Goal: Task Accomplishment & Management: Manage account settings

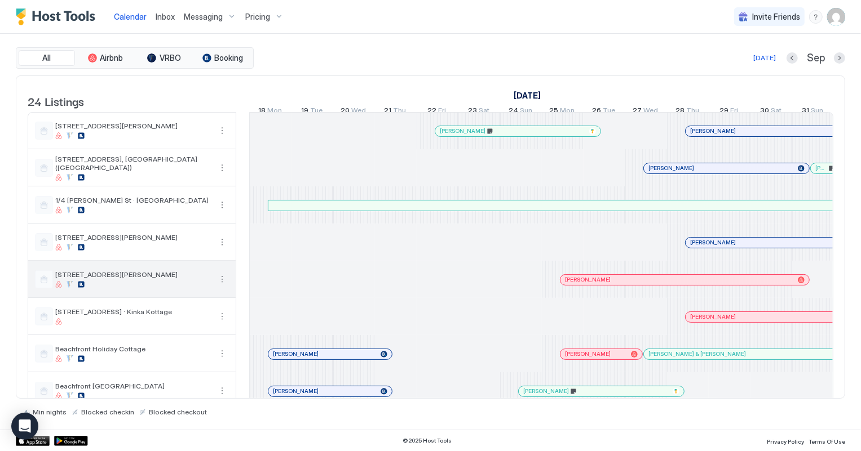
scroll to position [0, 626]
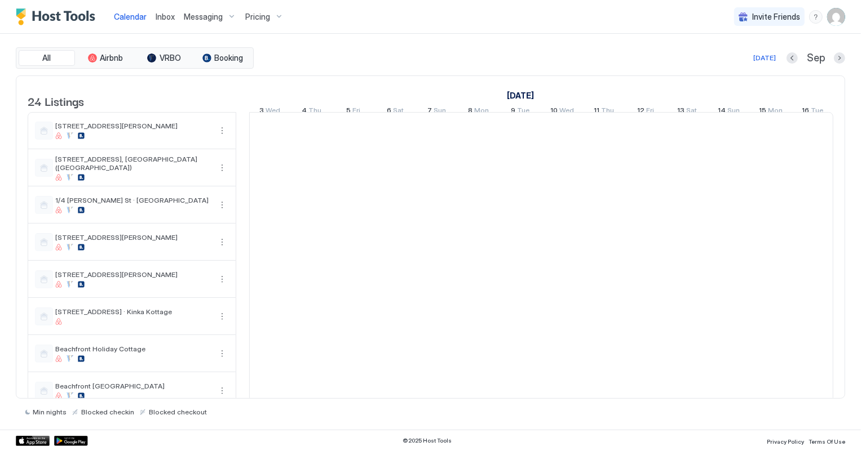
scroll to position [0, 626]
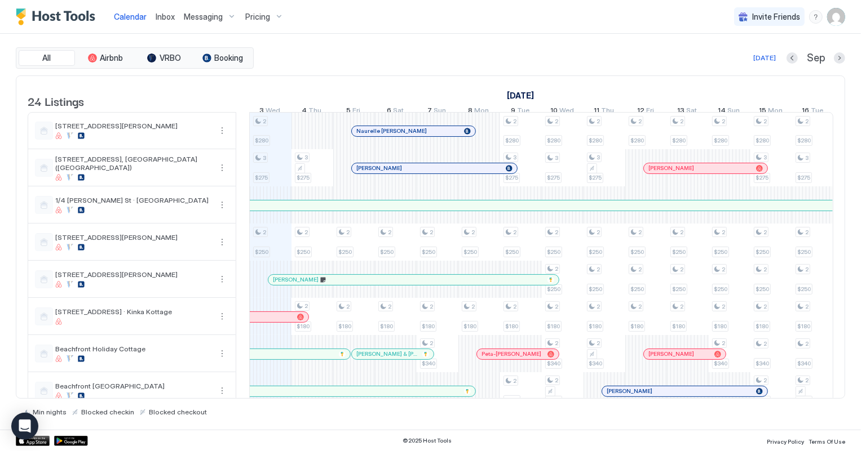
click at [165, 15] on span "Inbox" at bounding box center [165, 17] width 19 height 10
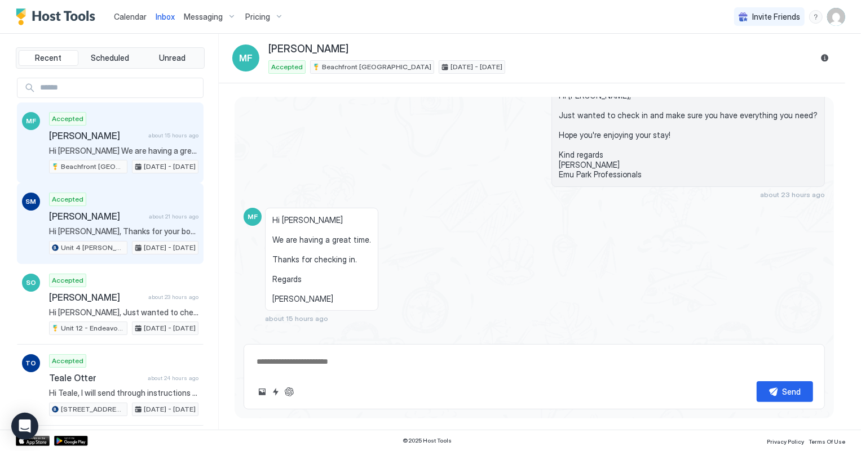
click at [99, 224] on div "Accepted [PERSON_NAME] about 21 hours ago Hi [PERSON_NAME], Thanks for your boo…" at bounding box center [123, 224] width 149 height 62
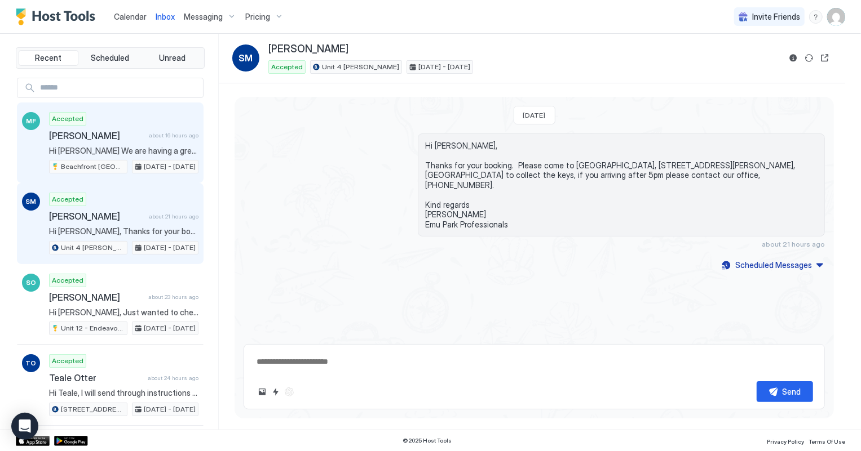
click at [117, 149] on span "Hi [PERSON_NAME] We are having a great time. Thanks for checking in. Regards [P…" at bounding box center [123, 151] width 149 height 10
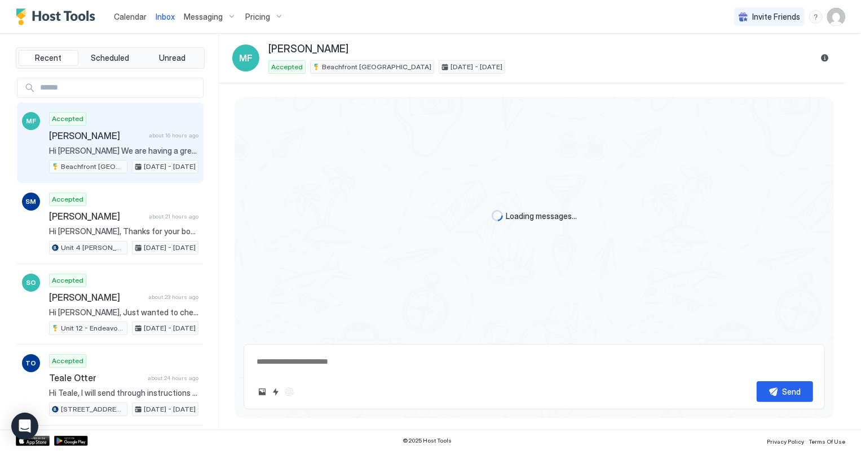
scroll to position [249, 0]
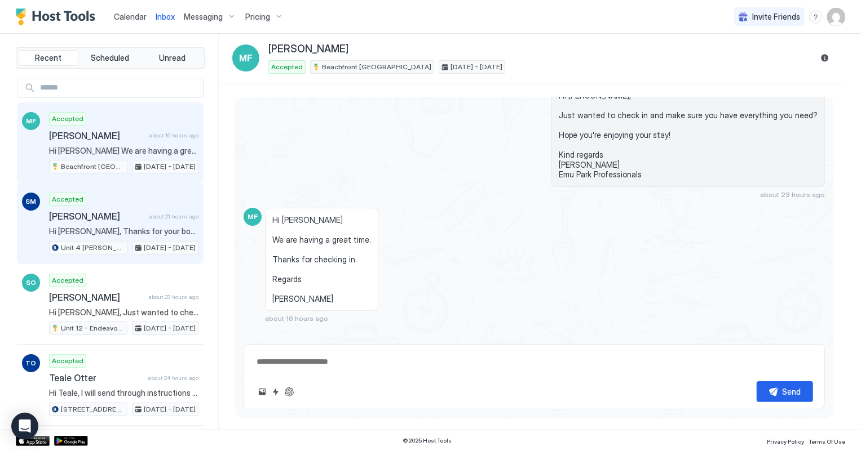
click at [111, 233] on span "Hi [PERSON_NAME], Thanks for your booking. Please come to [GEOGRAPHIC_DATA], [S…" at bounding box center [123, 232] width 149 height 10
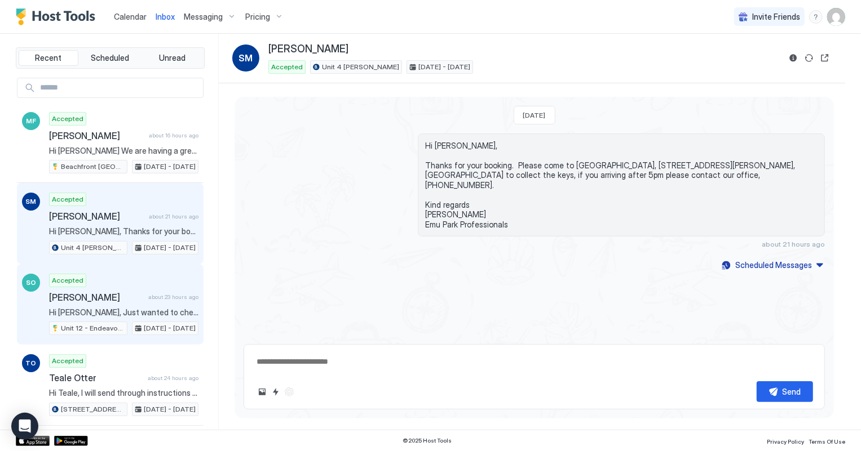
click at [129, 293] on span "[PERSON_NAME]" at bounding box center [96, 297] width 95 height 11
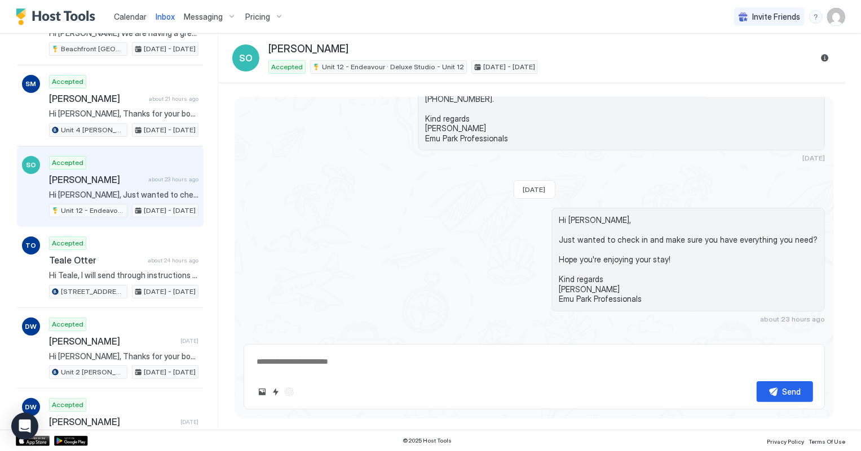
scroll to position [153, 0]
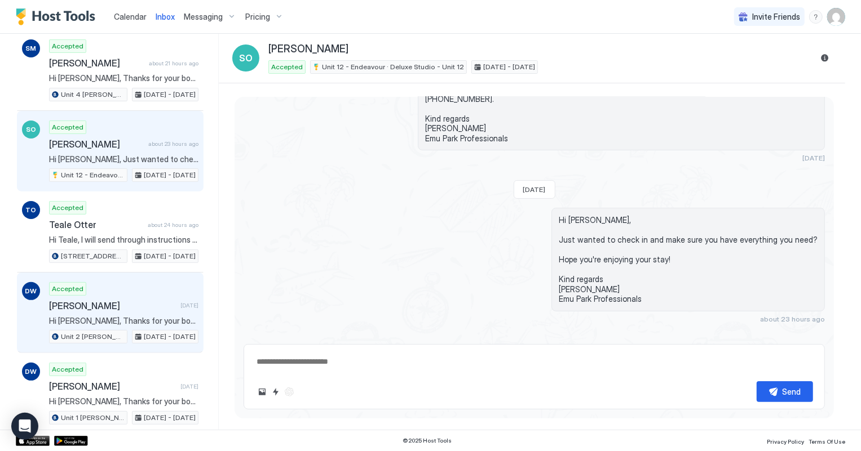
click at [129, 293] on div "Accepted [PERSON_NAME] [DATE] Hi [PERSON_NAME], Thanks for your booking. Please…" at bounding box center [123, 313] width 149 height 62
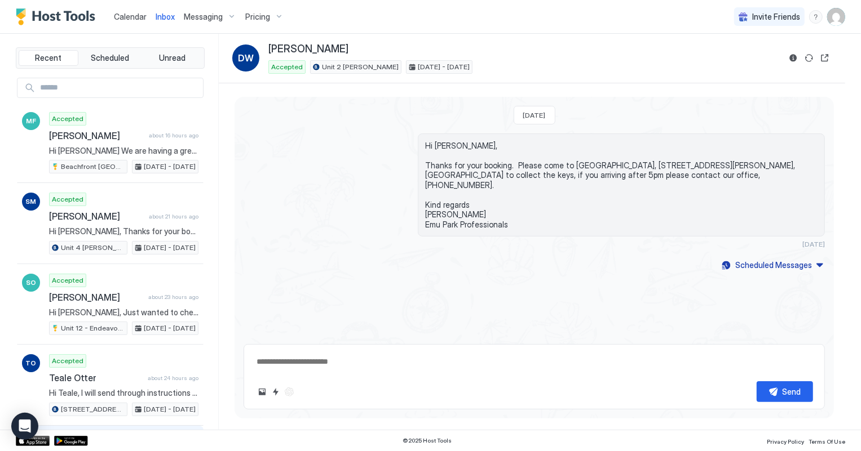
click at [131, 17] on span "Calendar" at bounding box center [130, 17] width 33 height 10
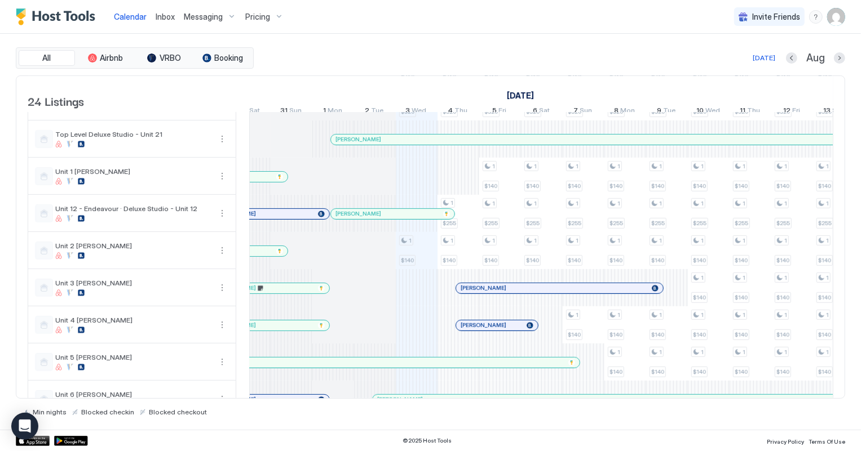
scroll to position [564, 0]
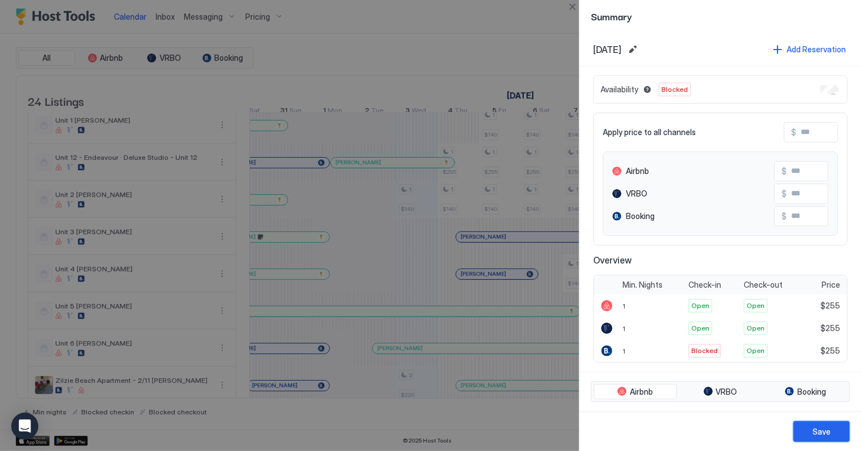
click at [816, 426] on div "Save" at bounding box center [821, 432] width 18 height 12
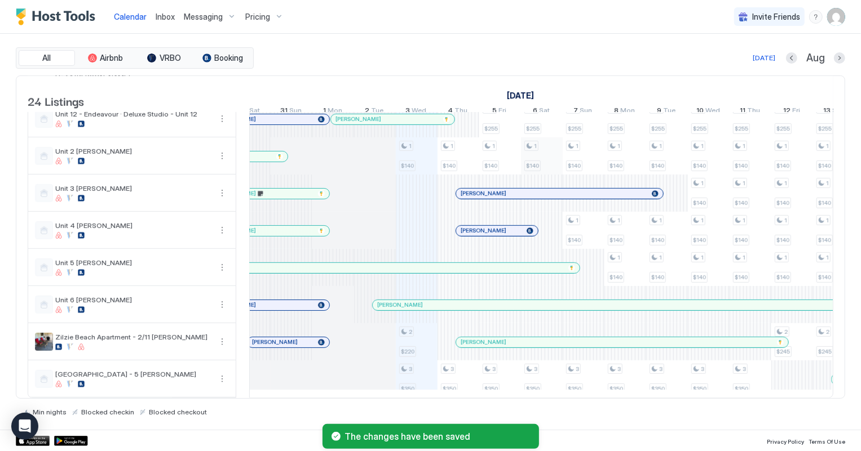
scroll to position [620, 0]
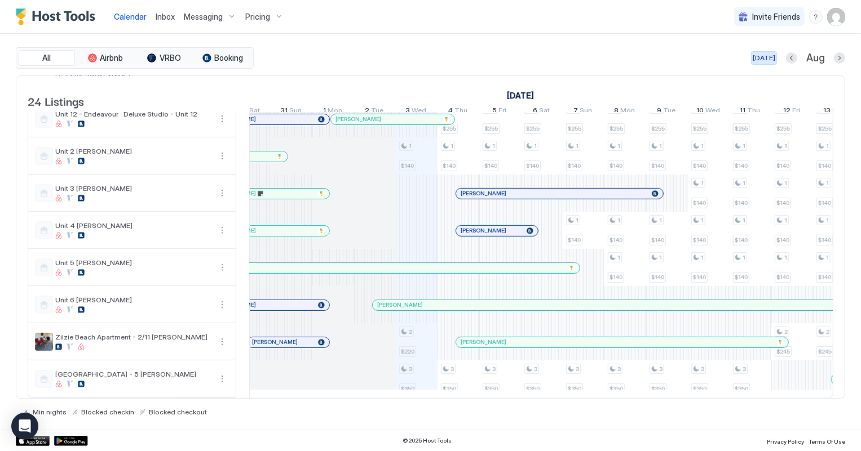
click at [770, 57] on div "[DATE]" at bounding box center [763, 58] width 23 height 10
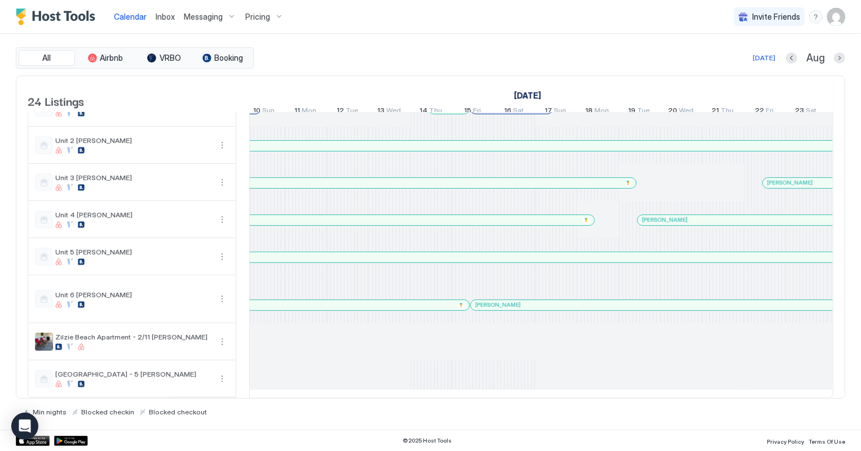
scroll to position [0, 1250]
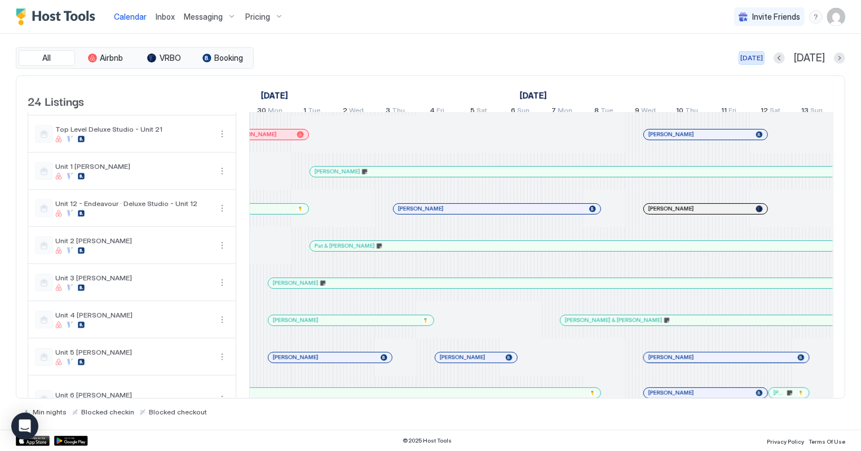
click at [763, 56] on div "[DATE]" at bounding box center [751, 58] width 23 height 10
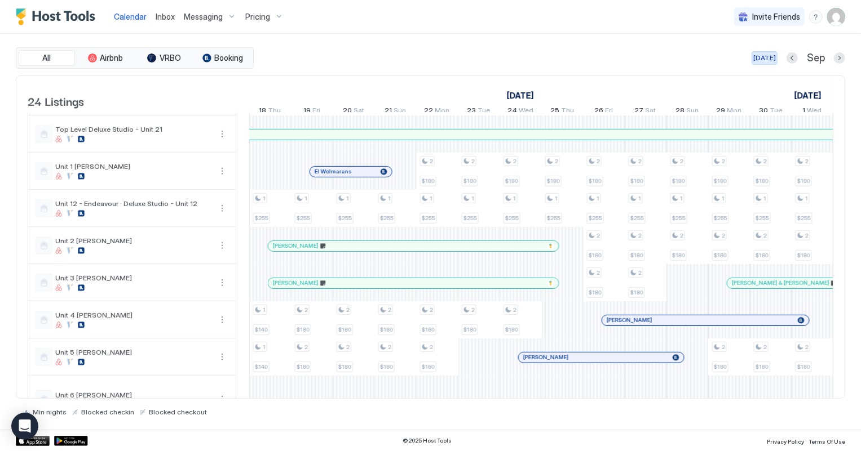
scroll to position [0, 626]
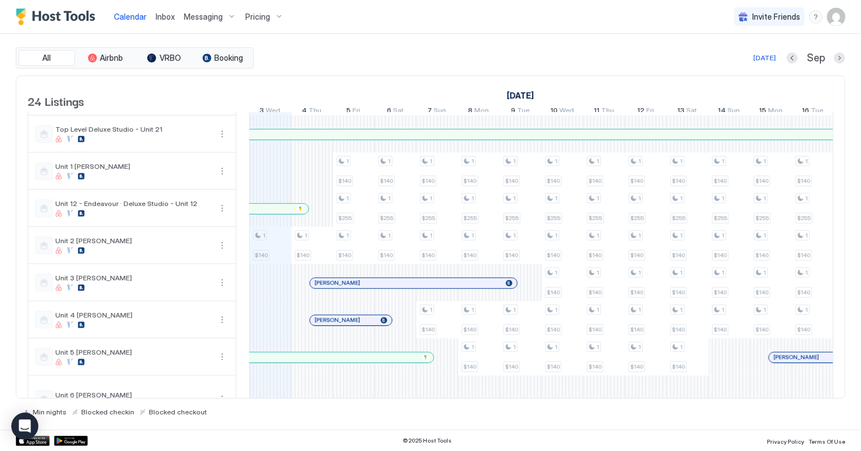
click at [160, 12] on span "Inbox" at bounding box center [165, 17] width 19 height 10
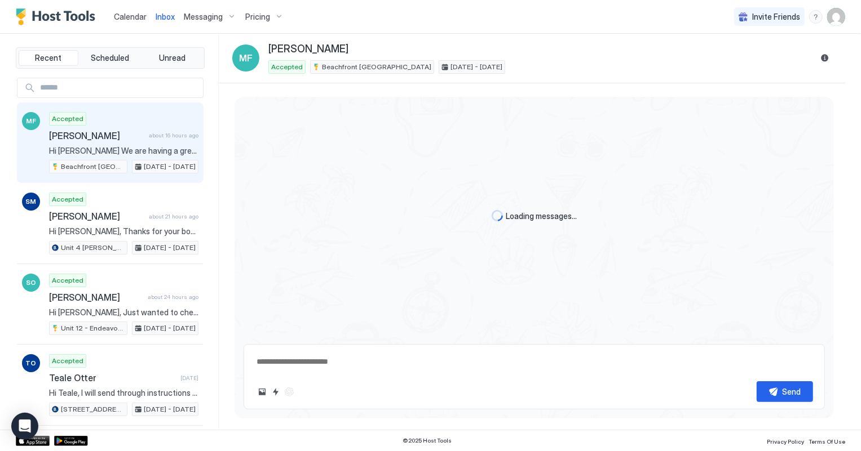
type textarea "*"
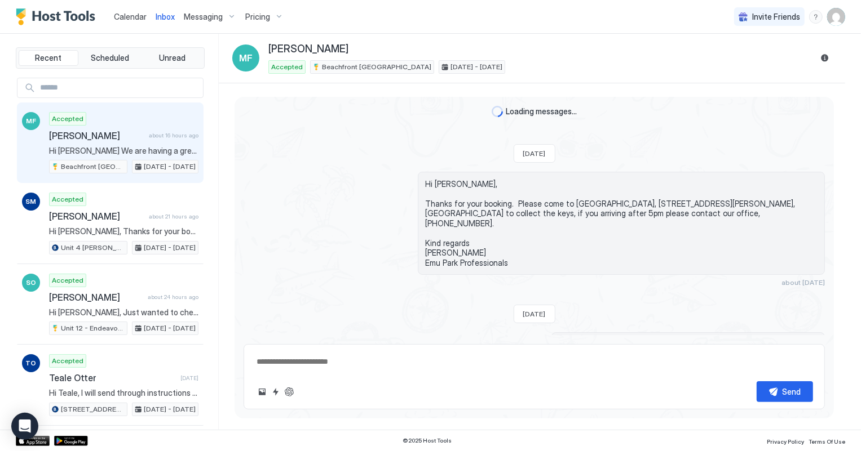
scroll to position [250, 0]
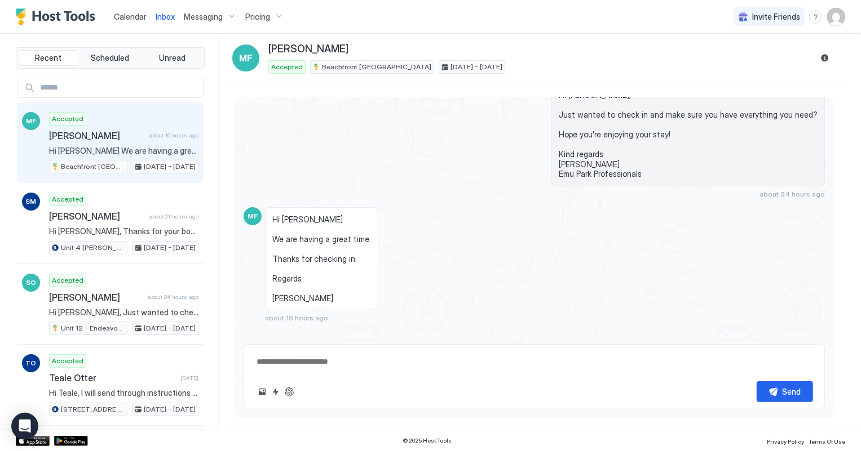
click at [105, 16] on div "Calendar Inbox Messaging Pricing" at bounding box center [152, 16] width 272 height 33
click at [128, 19] on span "Calendar" at bounding box center [130, 17] width 33 height 10
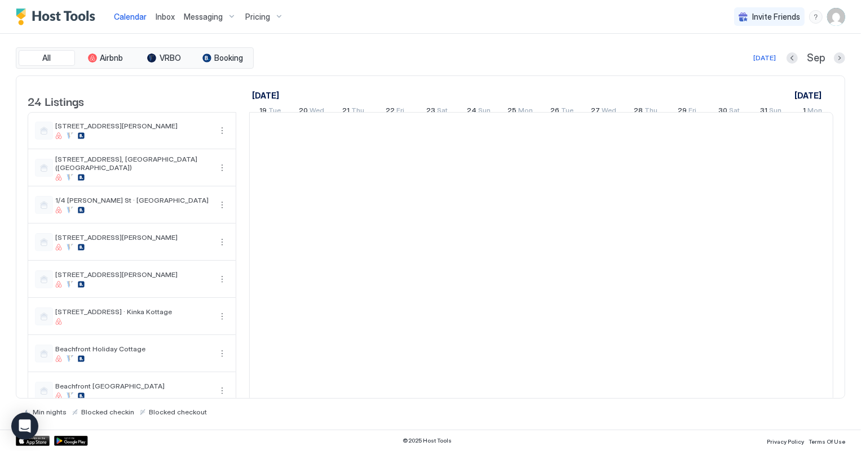
scroll to position [0, 626]
